Goal: Transaction & Acquisition: Purchase product/service

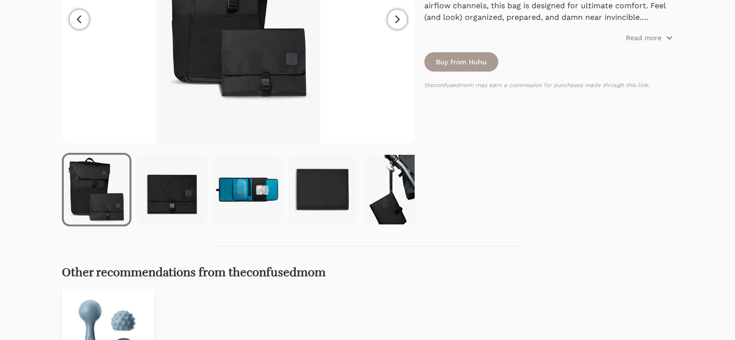
scroll to position [242, 0]
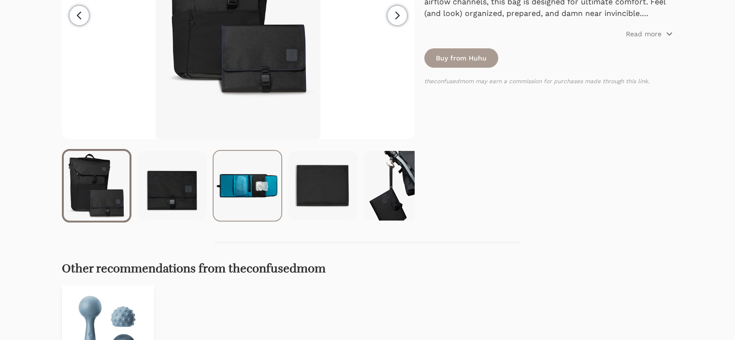
click at [245, 181] on img at bounding box center [248, 186] width 68 height 70
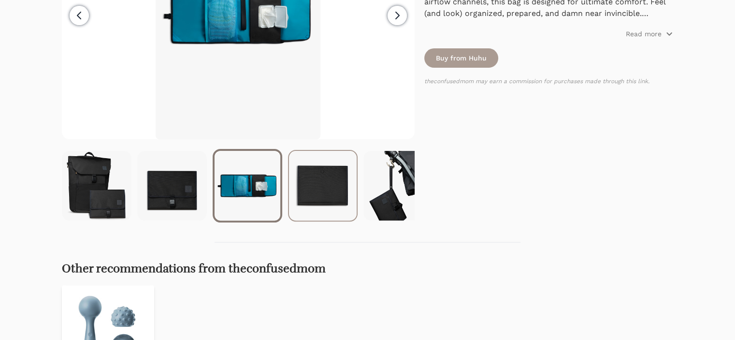
click at [334, 197] on img at bounding box center [323, 186] width 68 height 70
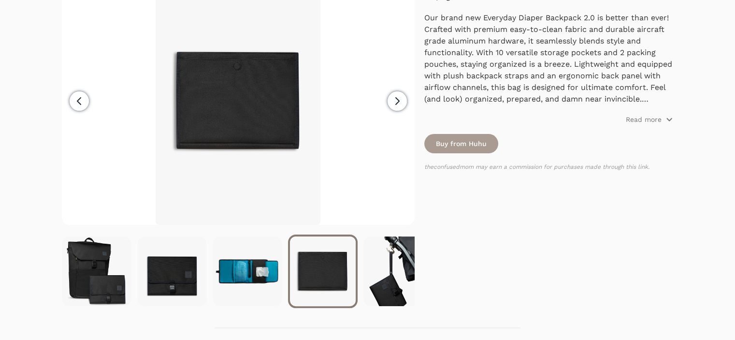
scroll to position [97, 0]
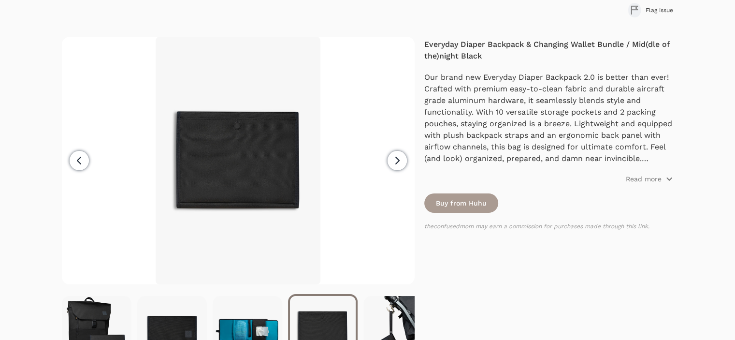
click at [398, 160] on icon "button" at bounding box center [397, 160] width 3 height 7
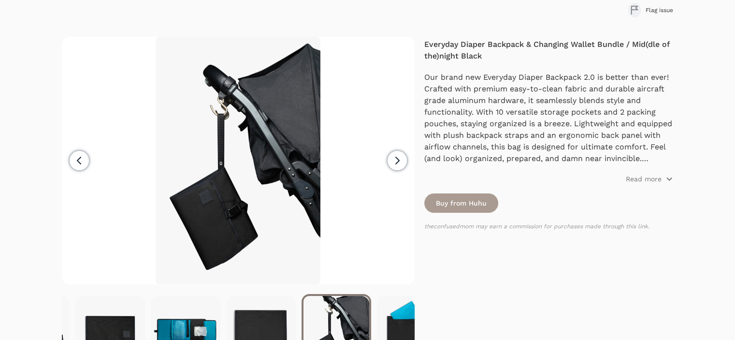
scroll to position [0, 75]
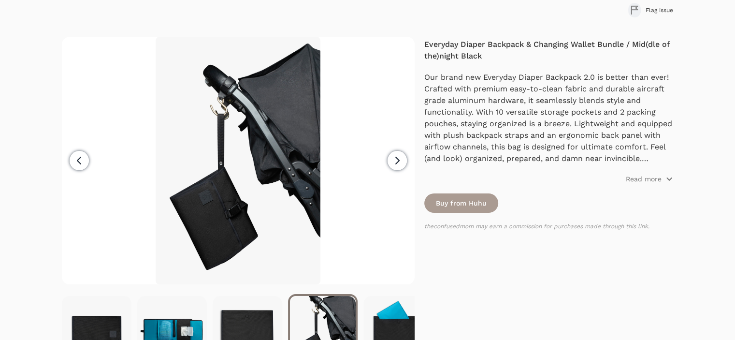
click at [398, 160] on icon "button" at bounding box center [397, 160] width 3 height 7
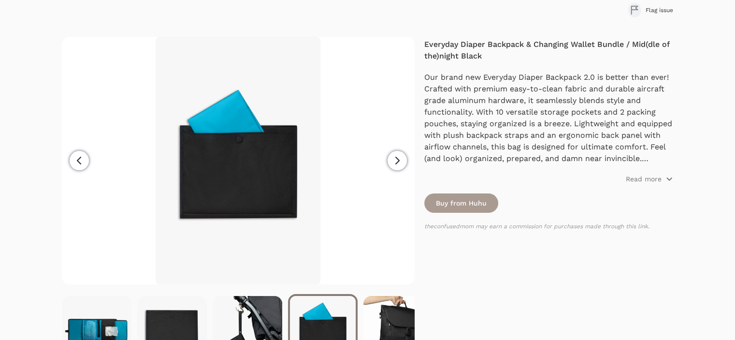
click at [398, 160] on icon "button" at bounding box center [397, 160] width 3 height 7
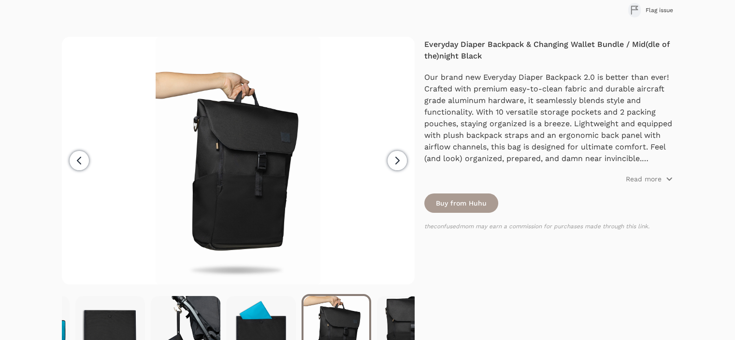
scroll to position [0, 226]
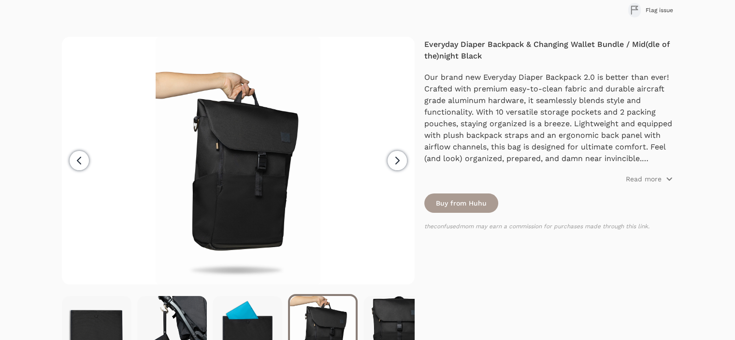
click at [397, 161] on icon "button" at bounding box center [397, 160] width 3 height 7
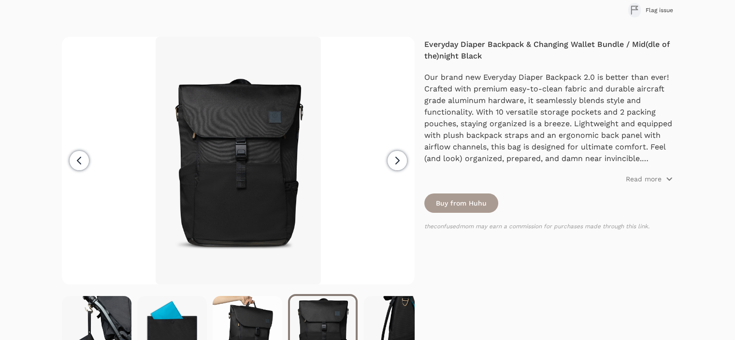
click at [396, 162] on icon "button" at bounding box center [397, 160] width 3 height 7
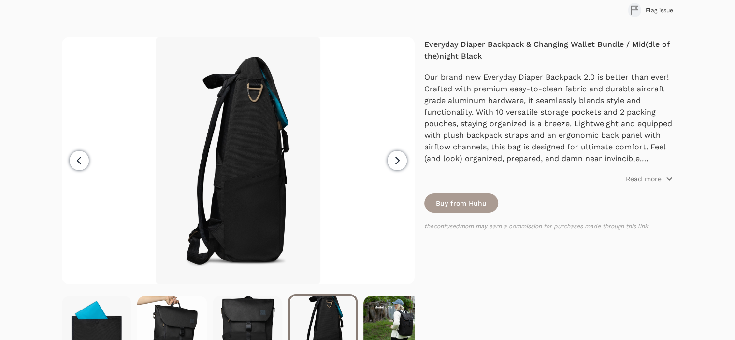
click at [396, 162] on icon "button" at bounding box center [397, 160] width 3 height 7
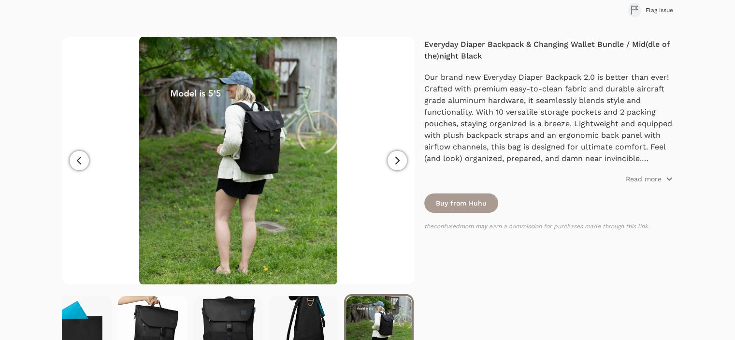
scroll to position [0, 452]
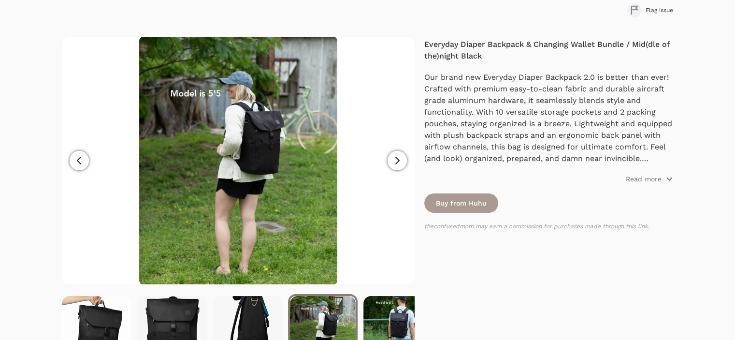
click at [396, 163] on icon "button" at bounding box center [397, 160] width 3 height 7
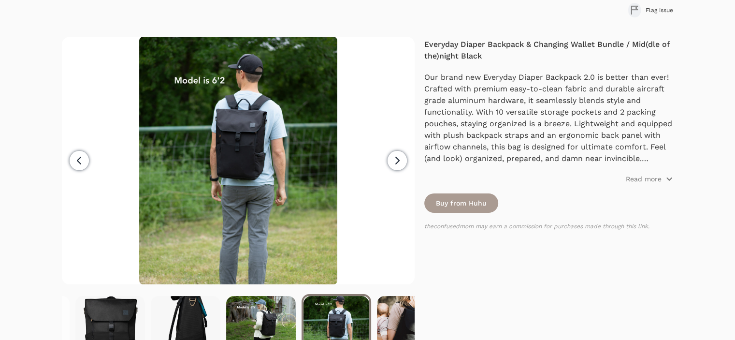
scroll to position [0, 528]
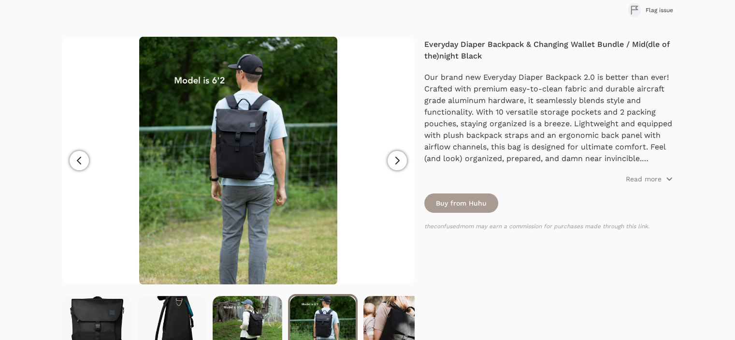
click at [75, 162] on icon "button" at bounding box center [79, 161] width 12 height 12
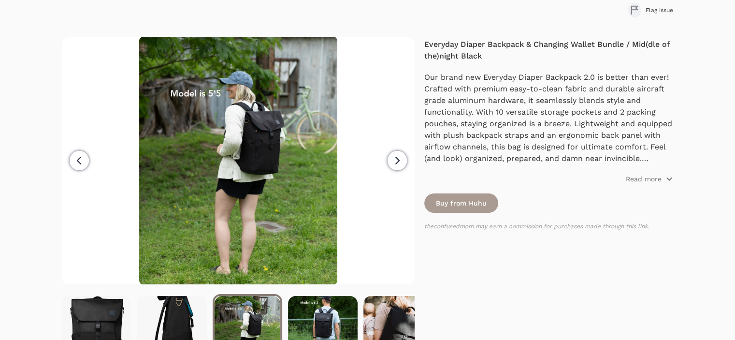
click at [390, 166] on span "Next" at bounding box center [396, 160] width 19 height 19
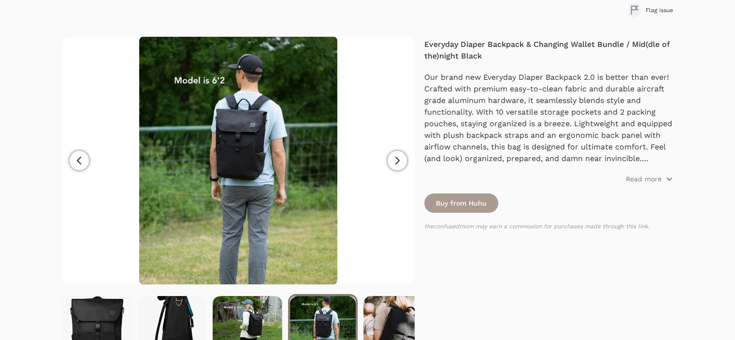
click at [390, 166] on span "Next" at bounding box center [396, 160] width 19 height 19
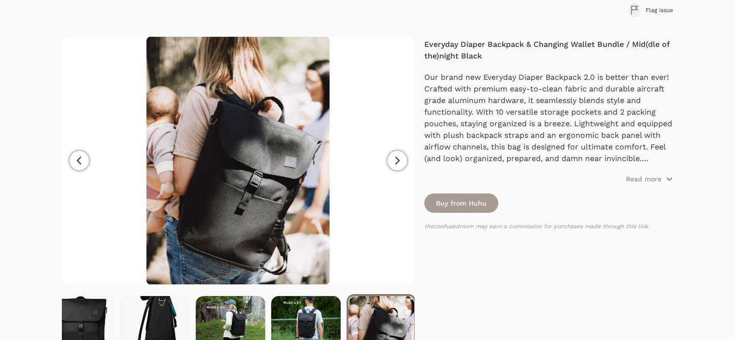
scroll to position [0, 552]
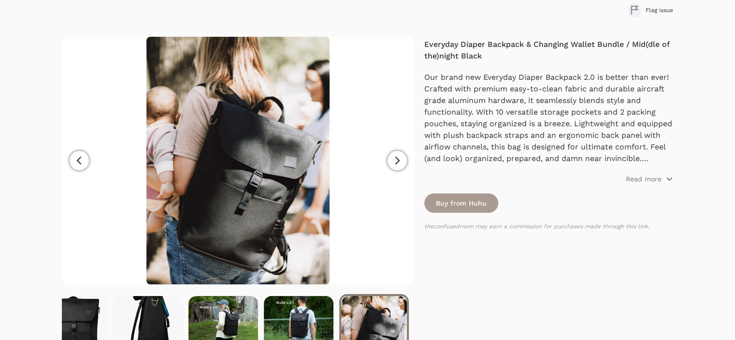
click at [389, 166] on span "Next" at bounding box center [396, 160] width 19 height 19
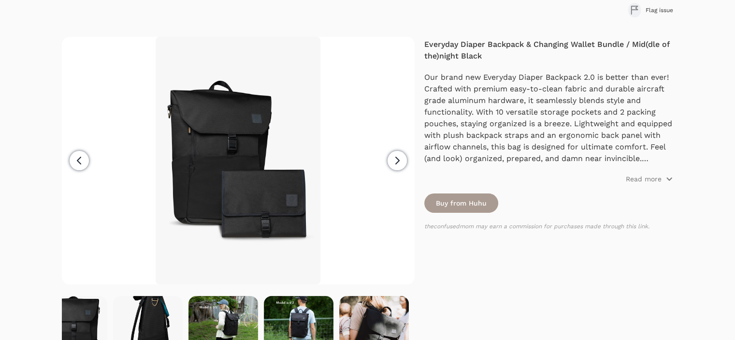
scroll to position [0, 0]
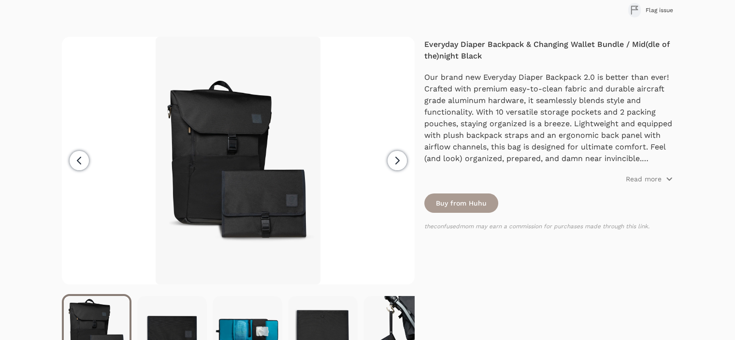
click at [389, 167] on button "Next" at bounding box center [397, 160] width 35 height 247
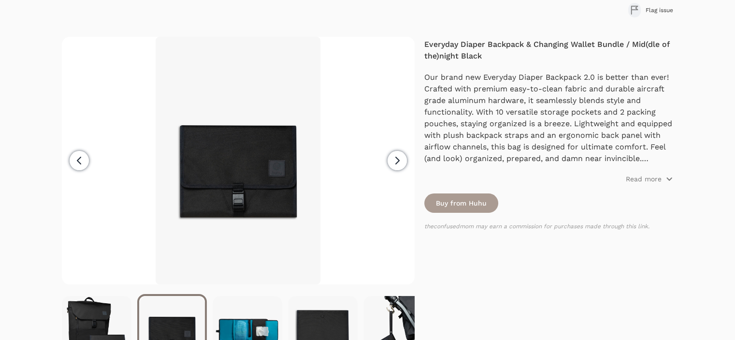
click at [389, 167] on button "Next" at bounding box center [397, 160] width 35 height 247
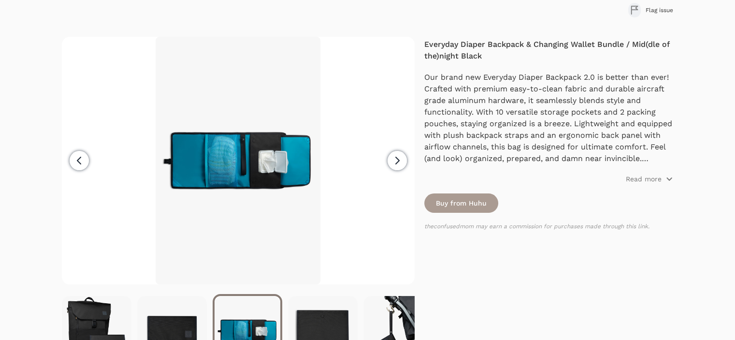
click at [389, 167] on button "Next" at bounding box center [397, 160] width 35 height 247
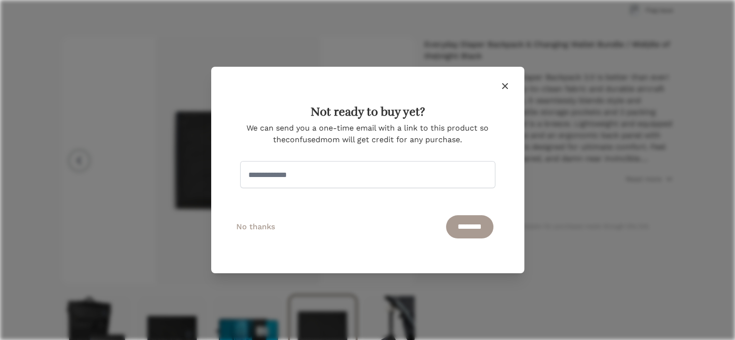
click at [503, 91] on icon "button" at bounding box center [505, 86] width 12 height 12
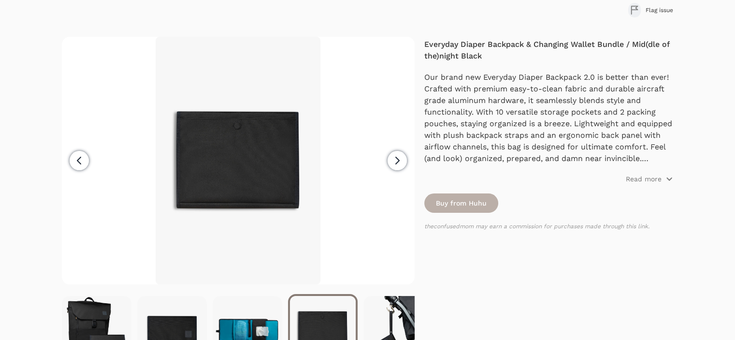
click at [447, 204] on link "Buy from Huhu" at bounding box center [461, 202] width 74 height 19
